Goal: Information Seeking & Learning: Learn about a topic

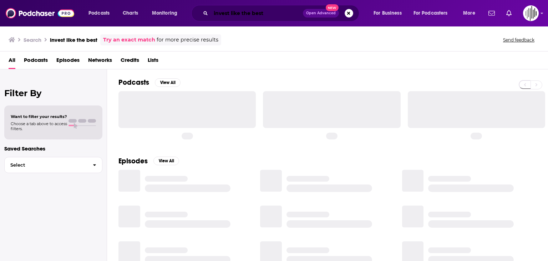
click at [268, 12] on input "invest like the best" at bounding box center [257, 12] width 92 height 11
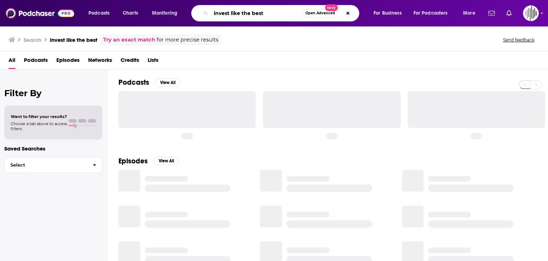
click at [268, 12] on input "invest like the best" at bounding box center [256, 12] width 91 height 11
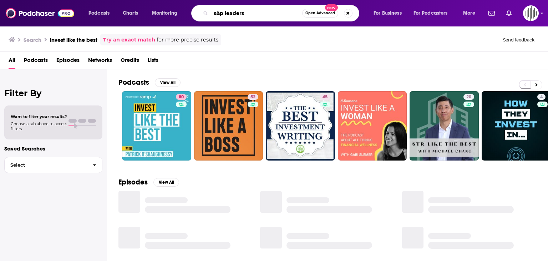
type input "s&p leaders"
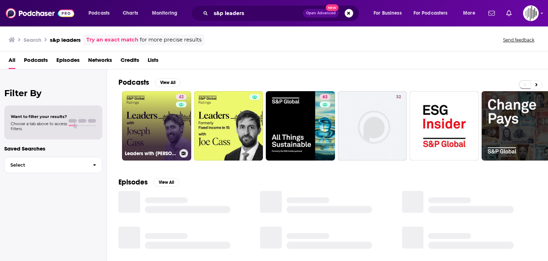
click at [158, 112] on link "42 Leaders with [PERSON_NAME]" at bounding box center [156, 125] width 69 height 69
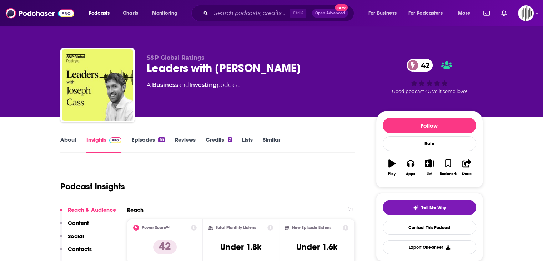
click at [161, 151] on link "Episodes 65" at bounding box center [147, 144] width 33 height 16
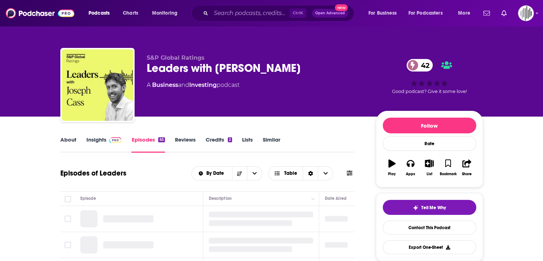
click at [101, 143] on link "Insights" at bounding box center [103, 144] width 35 height 16
